Goal: Task Accomplishment & Management: Use online tool/utility

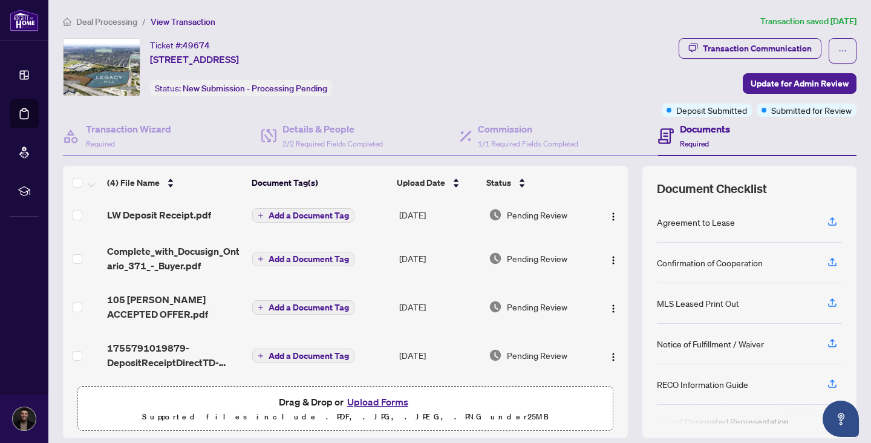
scroll to position [7, 0]
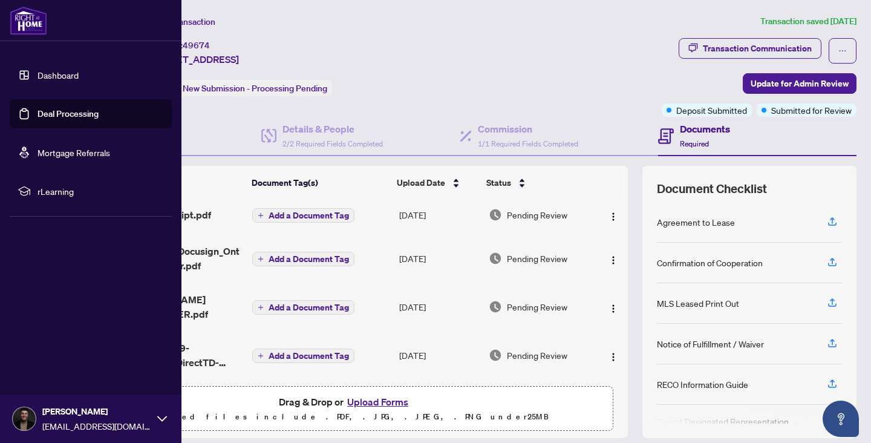
click at [37, 70] on link "Dashboard" at bounding box center [57, 75] width 41 height 11
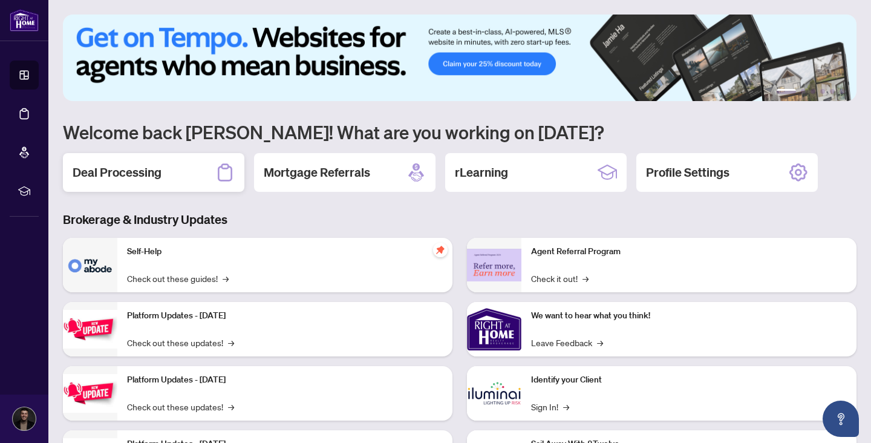
click at [177, 173] on div "Deal Processing" at bounding box center [153, 172] width 181 height 39
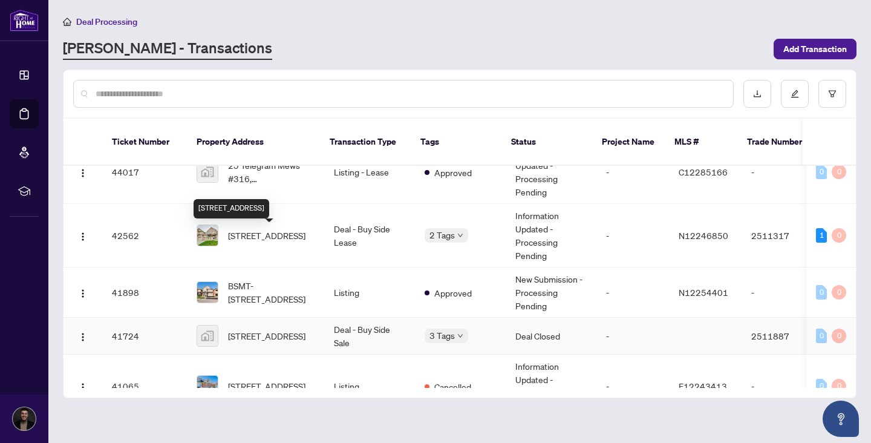
scroll to position [163, 0]
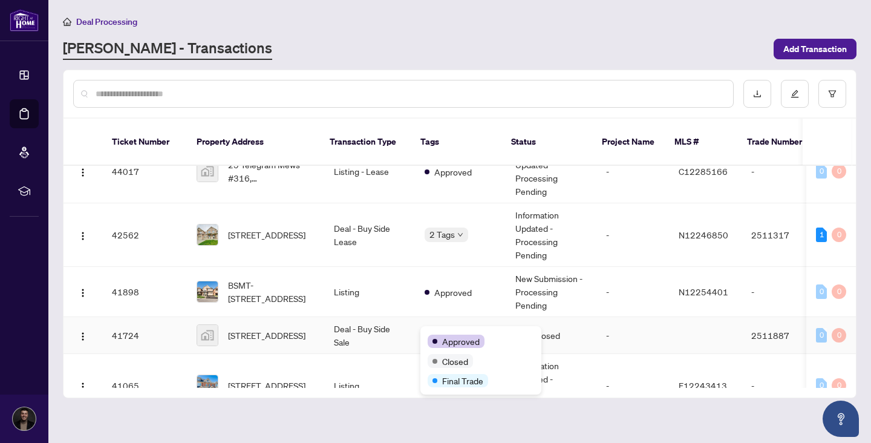
click at [450, 329] on div "Approved Closed Final Trade" at bounding box center [480, 360] width 121 height 68
click at [325, 329] on td "Deal - Buy Side Sale" at bounding box center [369, 335] width 91 height 37
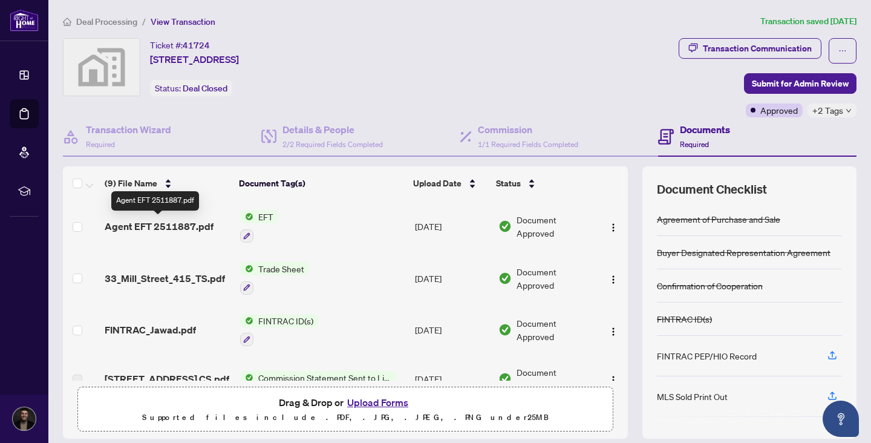
click at [203, 229] on span "Agent EFT 2511887.pdf" at bounding box center [159, 226] width 109 height 15
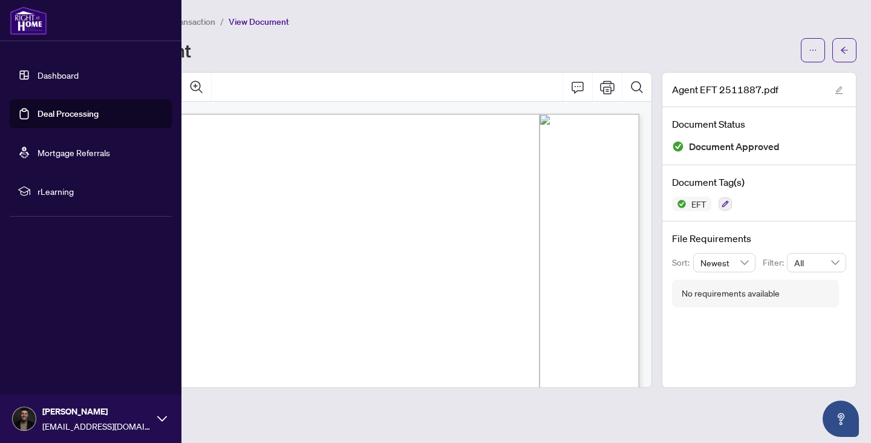
click at [37, 74] on link "Dashboard" at bounding box center [57, 75] width 41 height 11
